Goal: Find specific page/section: Find specific page/section

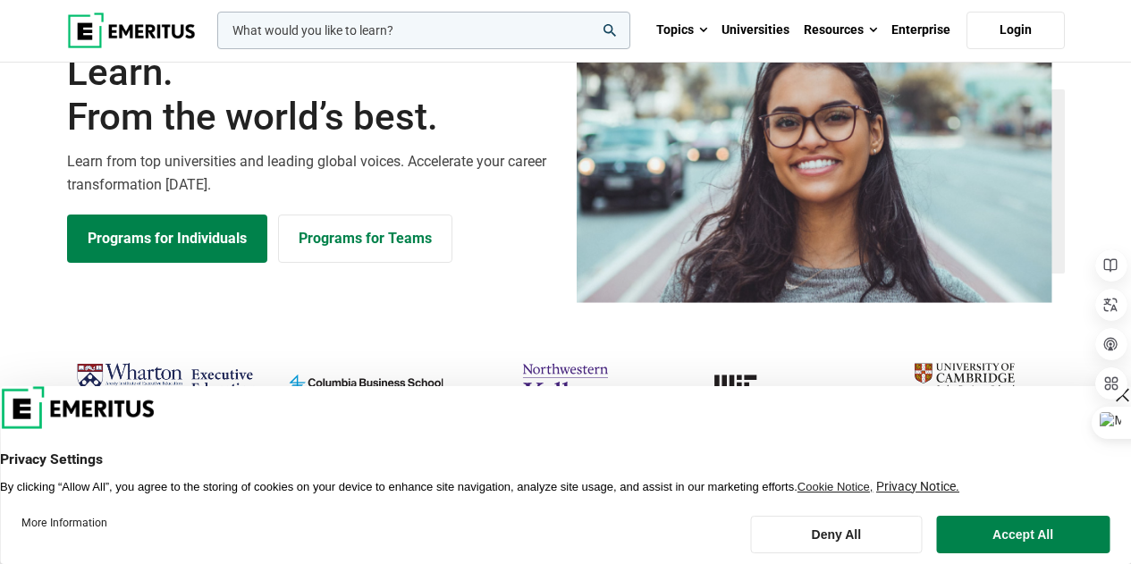
scroll to position [447, 0]
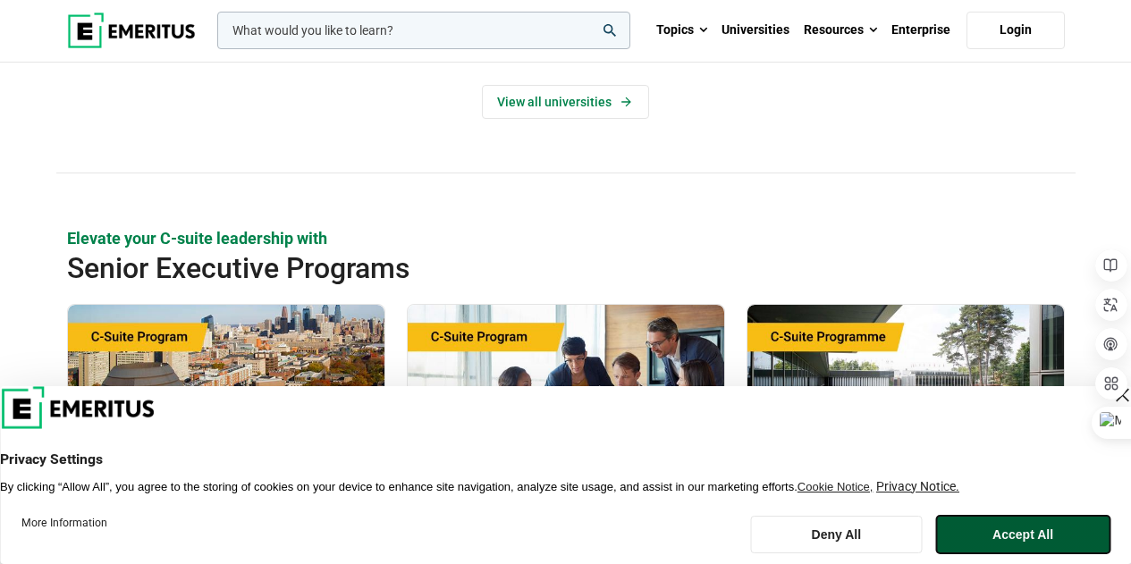
click at [1013, 528] on button "Accept All" at bounding box center [1022, 535] width 173 height 38
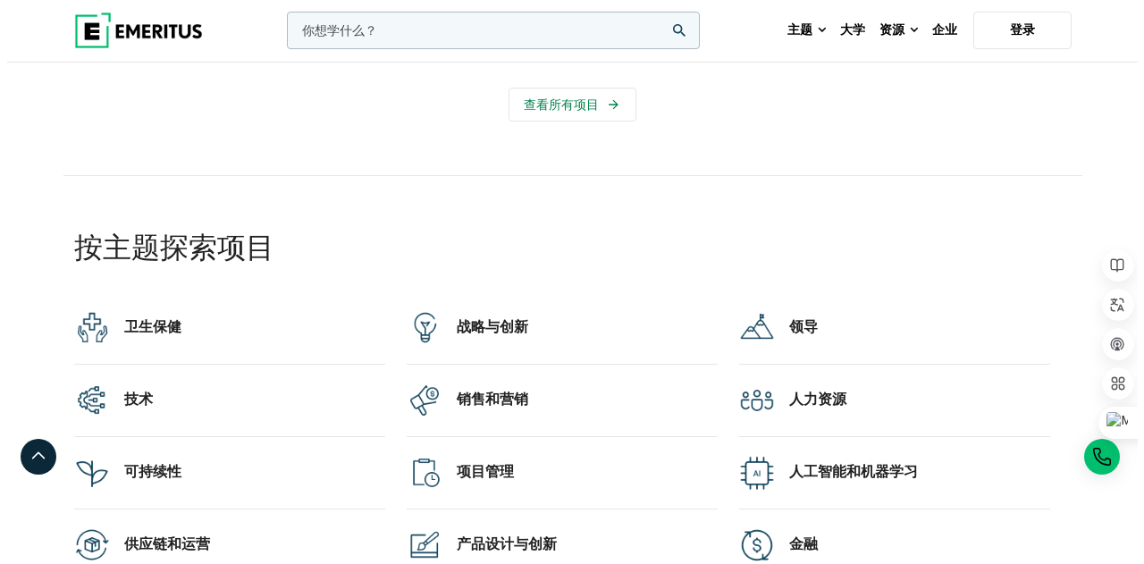
scroll to position [3485, 0]
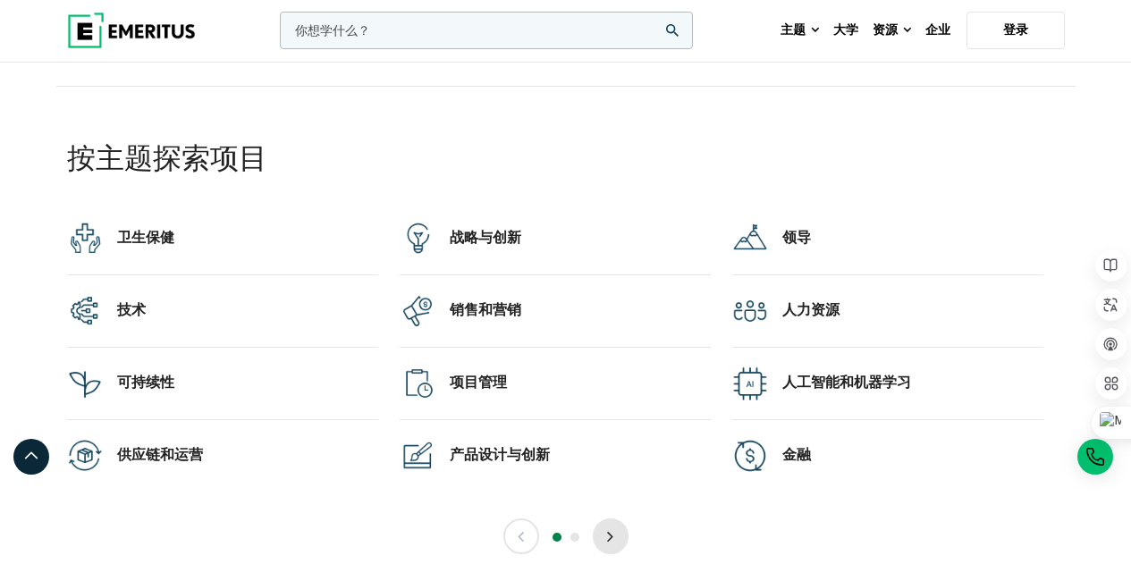
click at [616, 534] on button "下一个" at bounding box center [611, 536] width 36 height 36
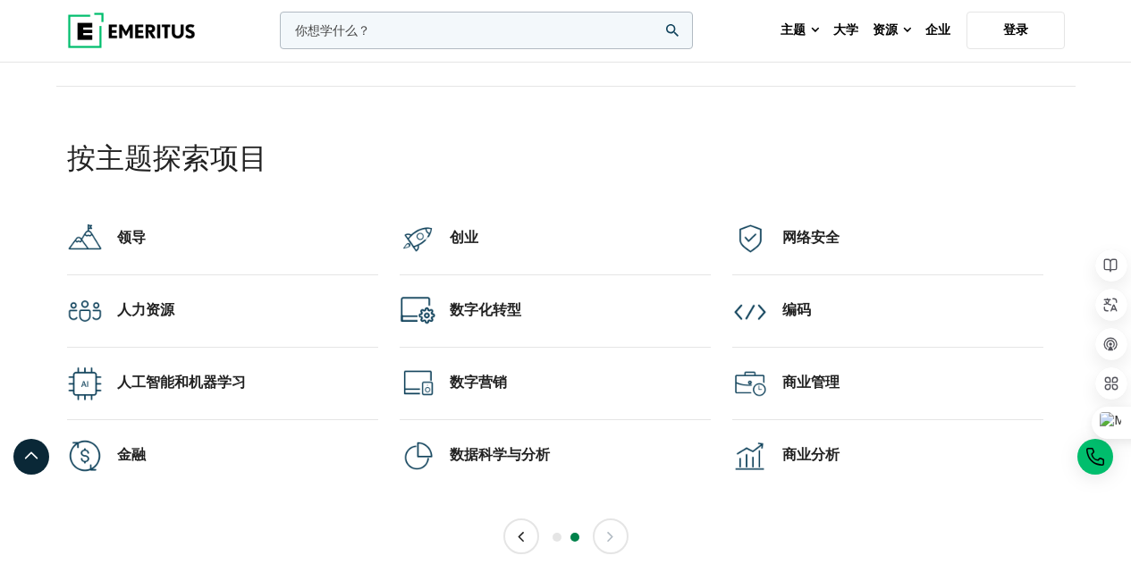
click at [398, 24] on input "woocommerce-产品-搜索-字段-0" at bounding box center [486, 31] width 413 height 38
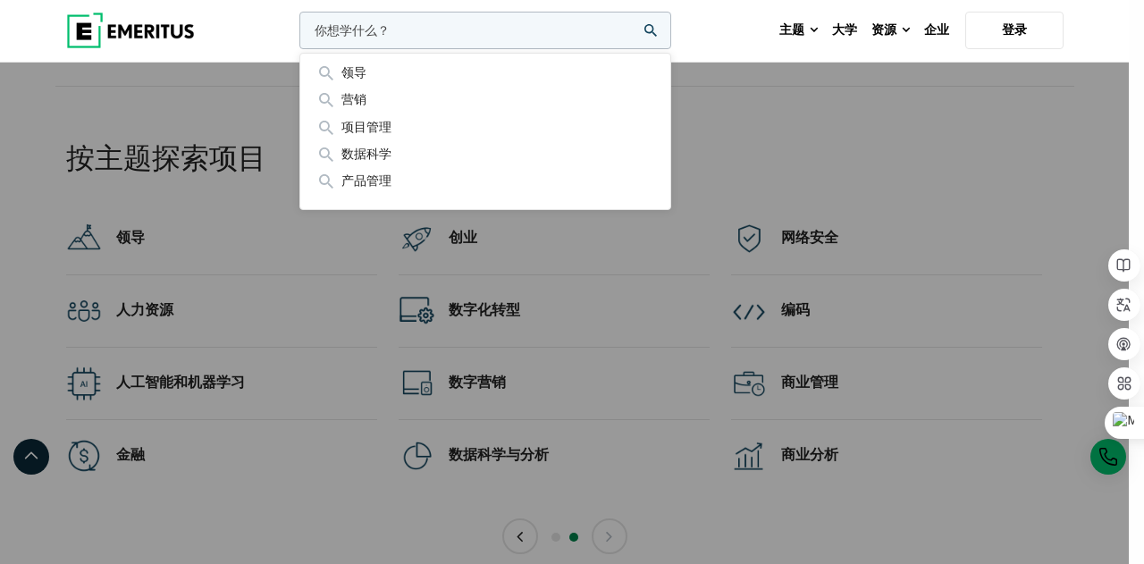
click at [499, 32] on input "woocommerce-产品-搜索-字段-0" at bounding box center [485, 31] width 372 height 38
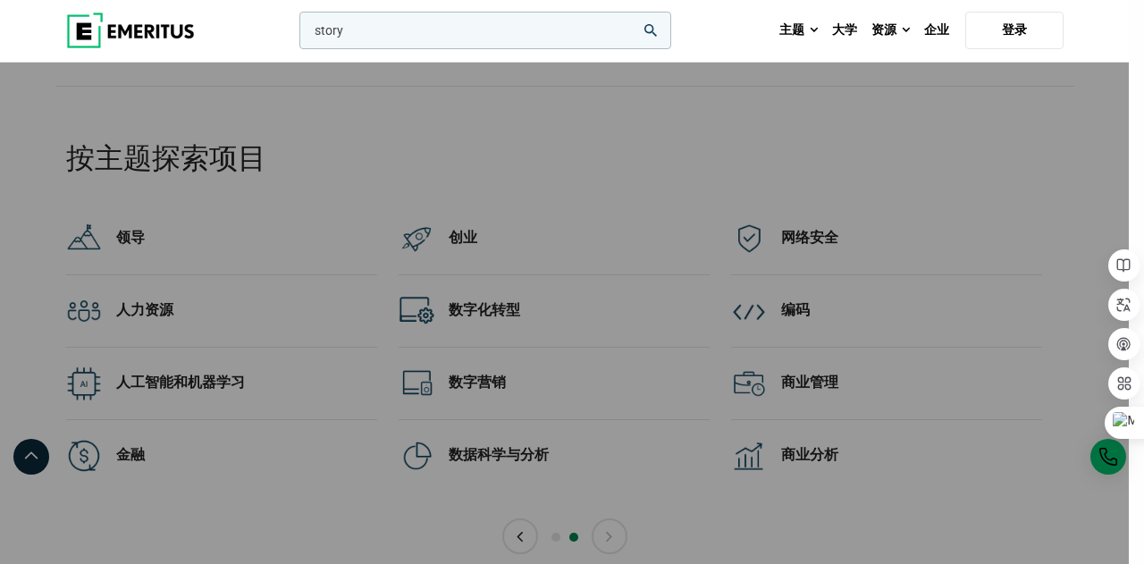
type input "story"
click at [296, 35] on button "搜索" at bounding box center [296, 35] width 0 height 0
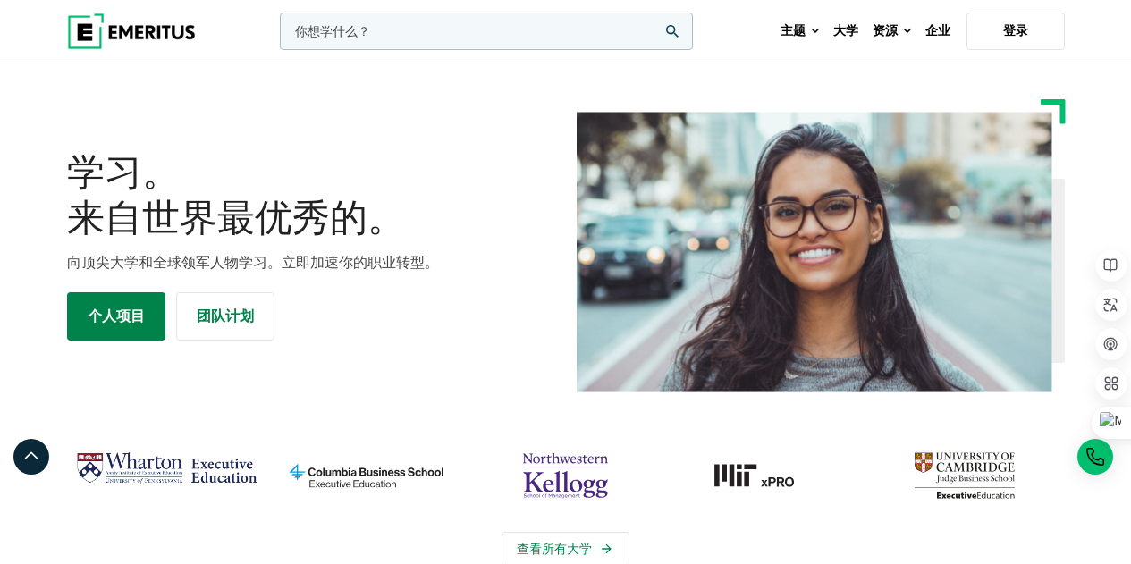
click at [410, 38] on input "woocommerce-产品-搜索-字段-0" at bounding box center [486, 32] width 413 height 38
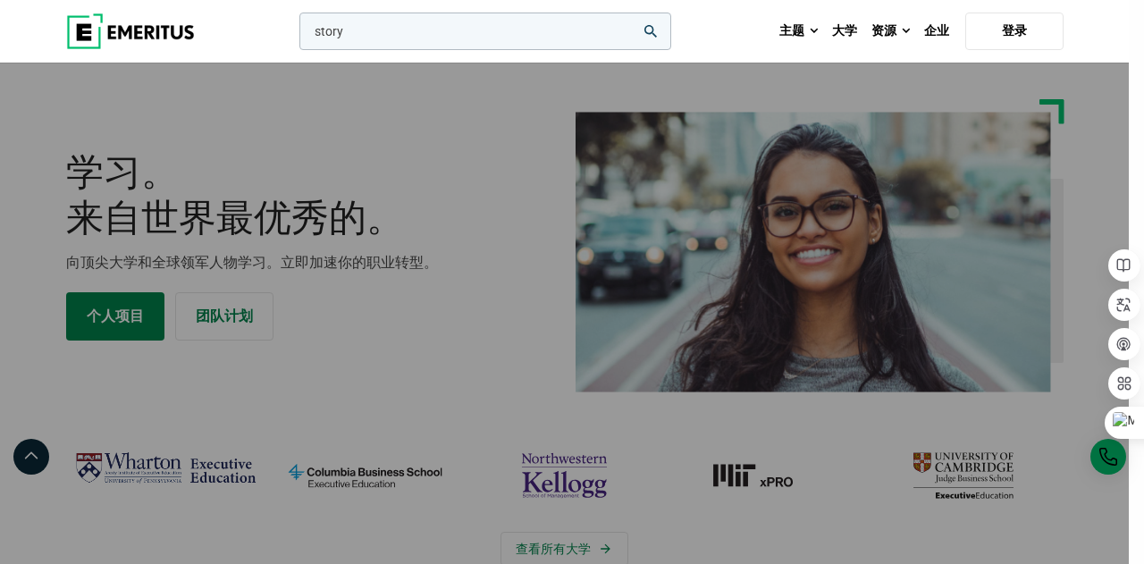
type input "story"
click at [296, 36] on button "搜索" at bounding box center [296, 36] width 0 height 0
